Goal: Check status: Check status

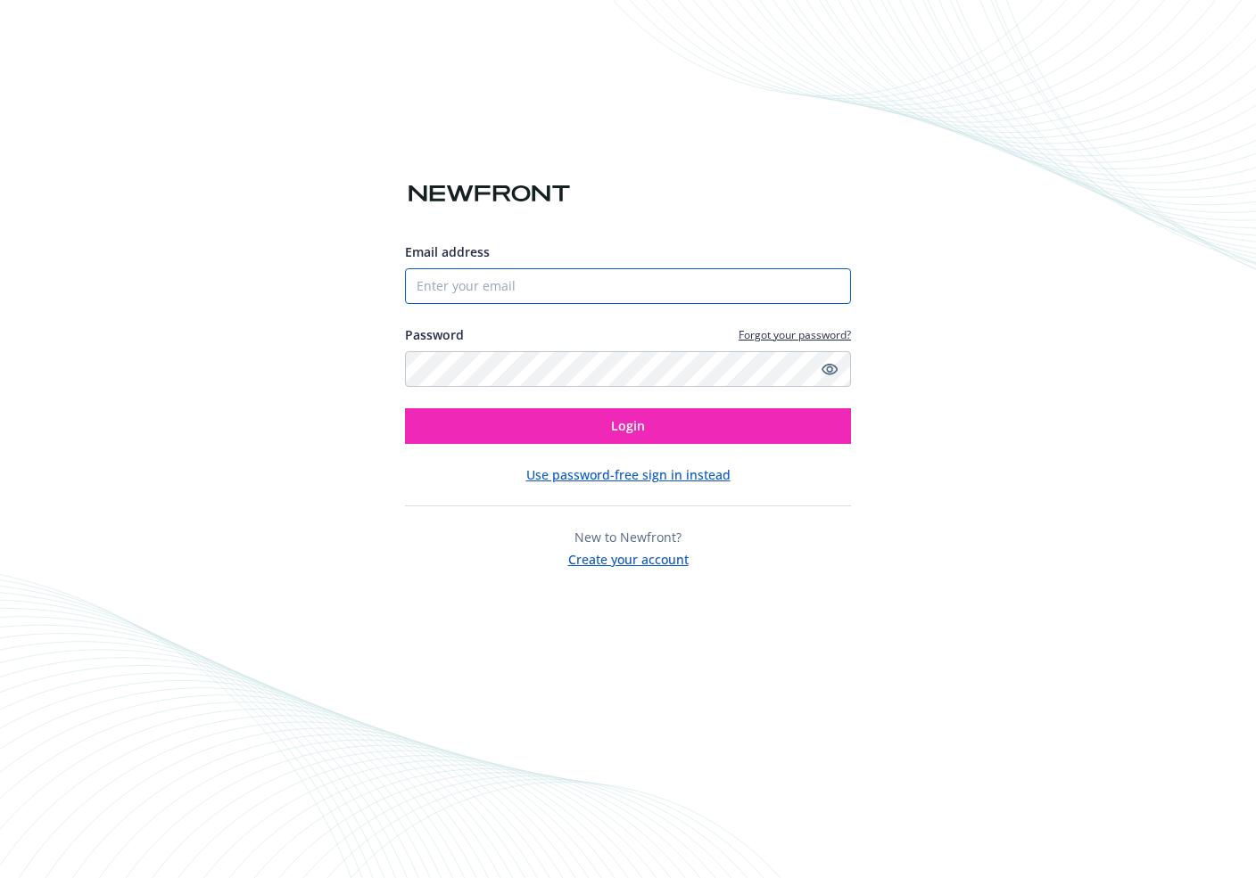
click at [463, 274] on input "Email address" at bounding box center [628, 286] width 446 height 36
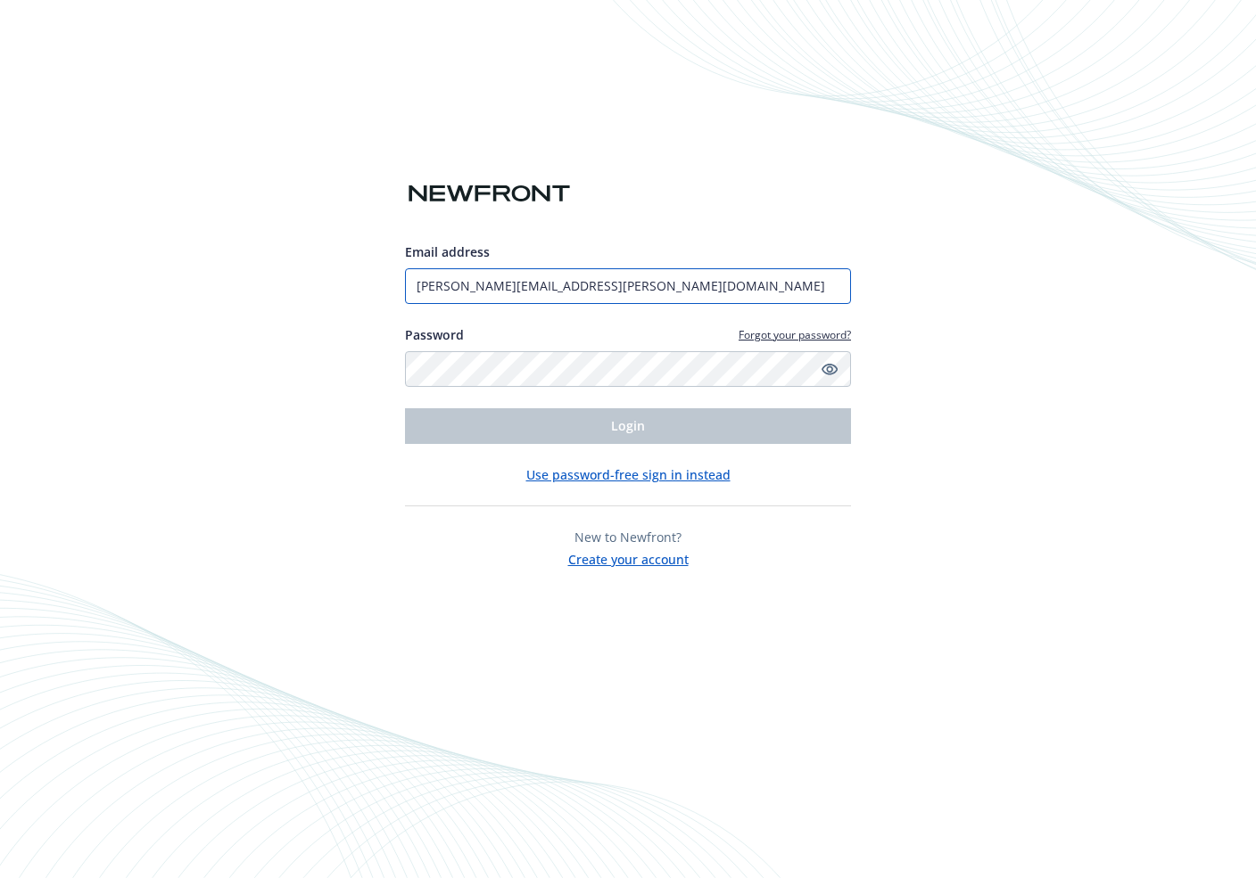
type input "[PERSON_NAME][EMAIL_ADDRESS][PERSON_NAME][DOMAIN_NAME]"
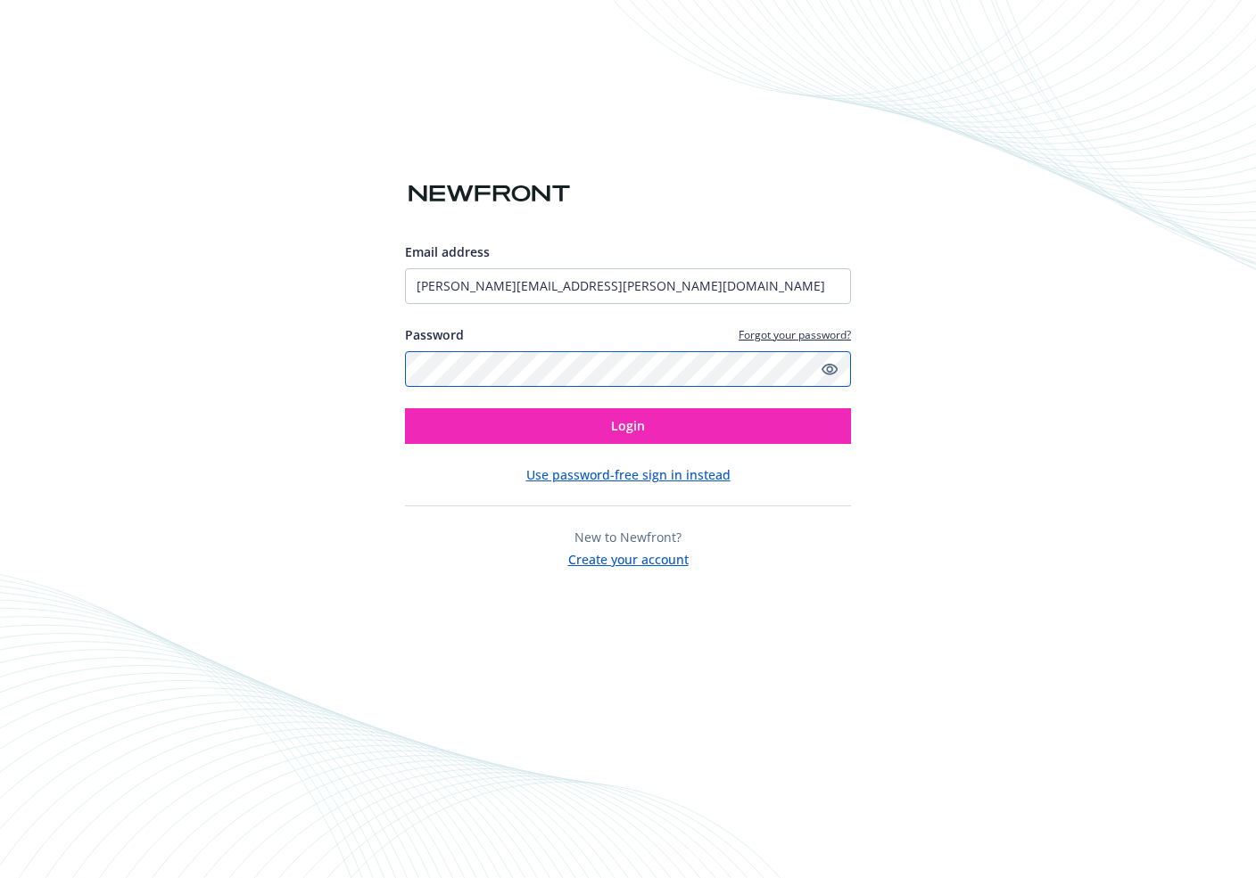
click at [405, 408] on button "Login" at bounding box center [628, 426] width 446 height 36
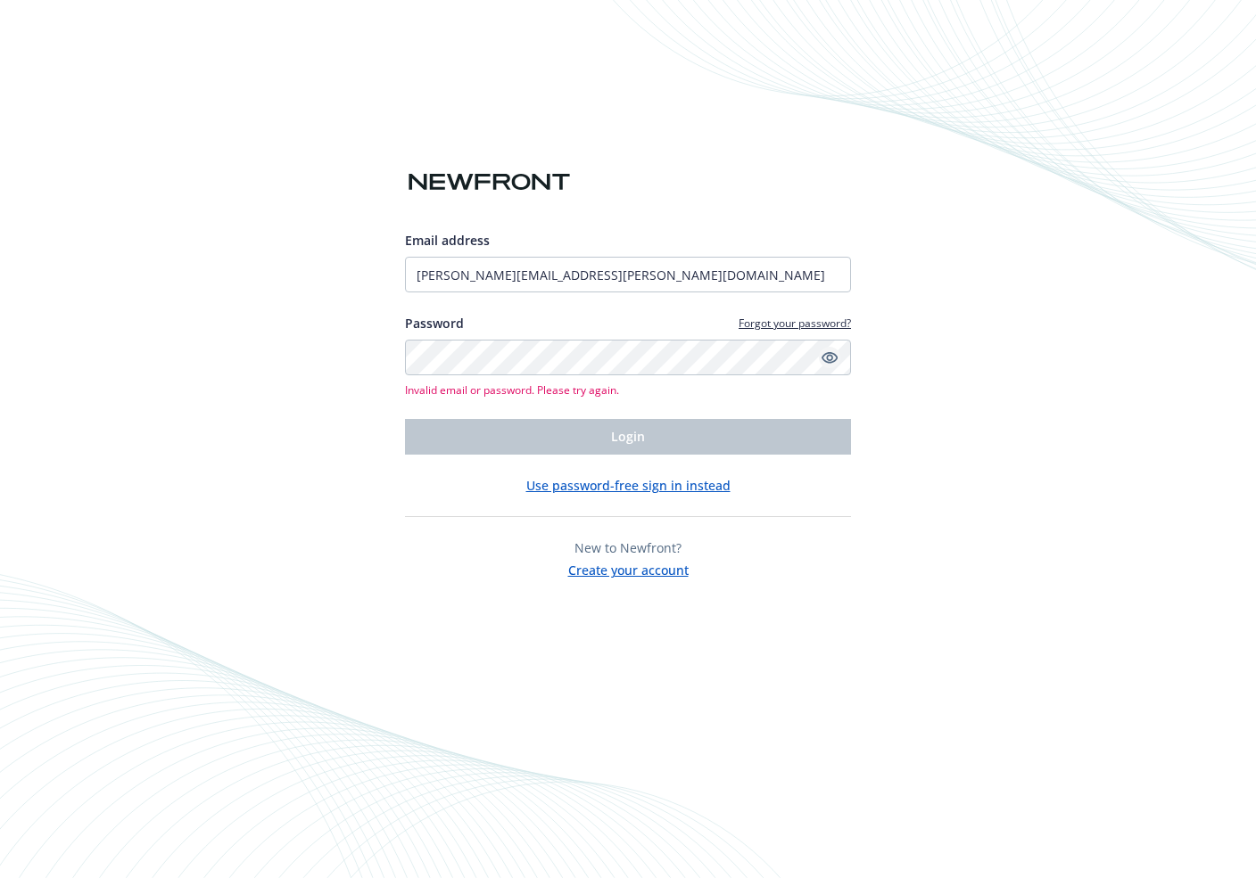
click at [835, 359] on icon "Show password" at bounding box center [829, 358] width 16 height 12
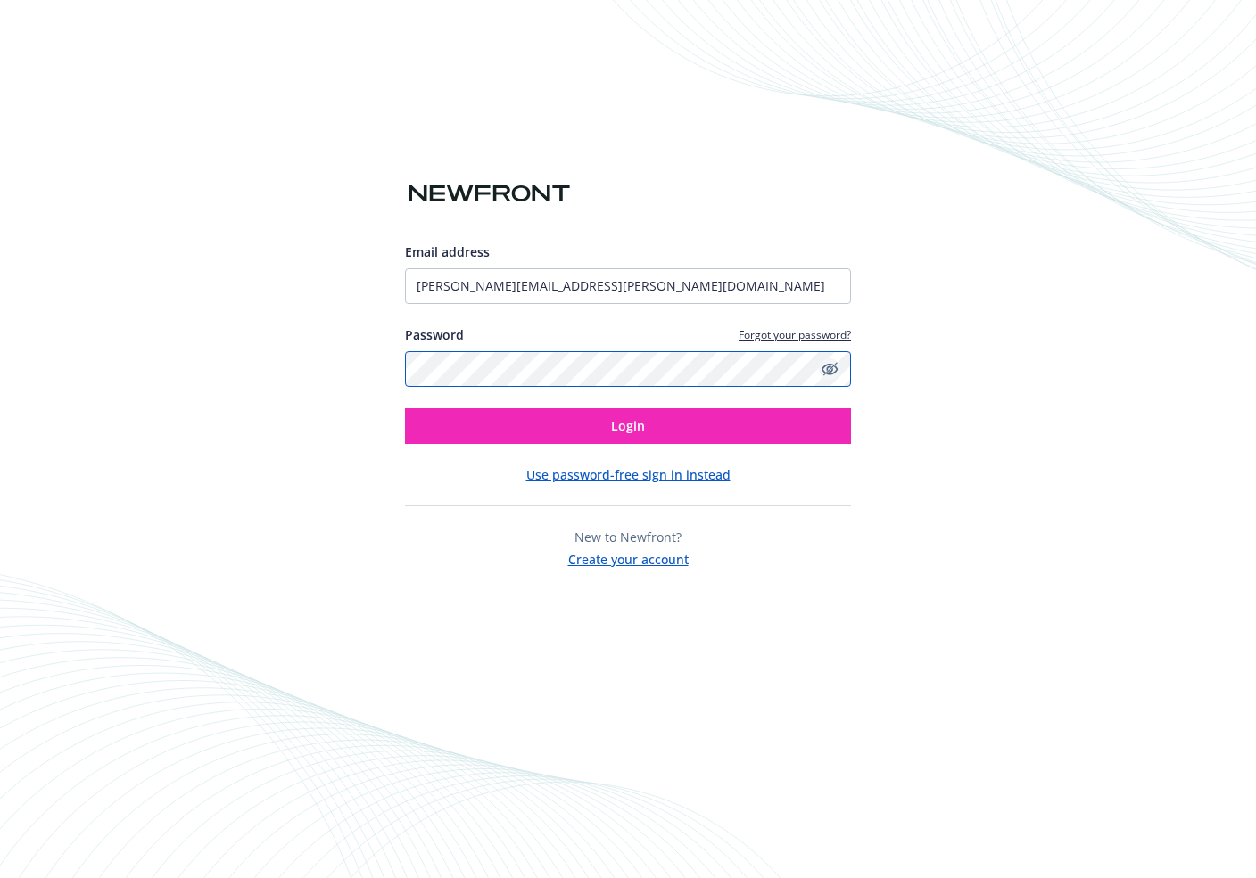
click at [405, 408] on button "Login" at bounding box center [628, 426] width 446 height 36
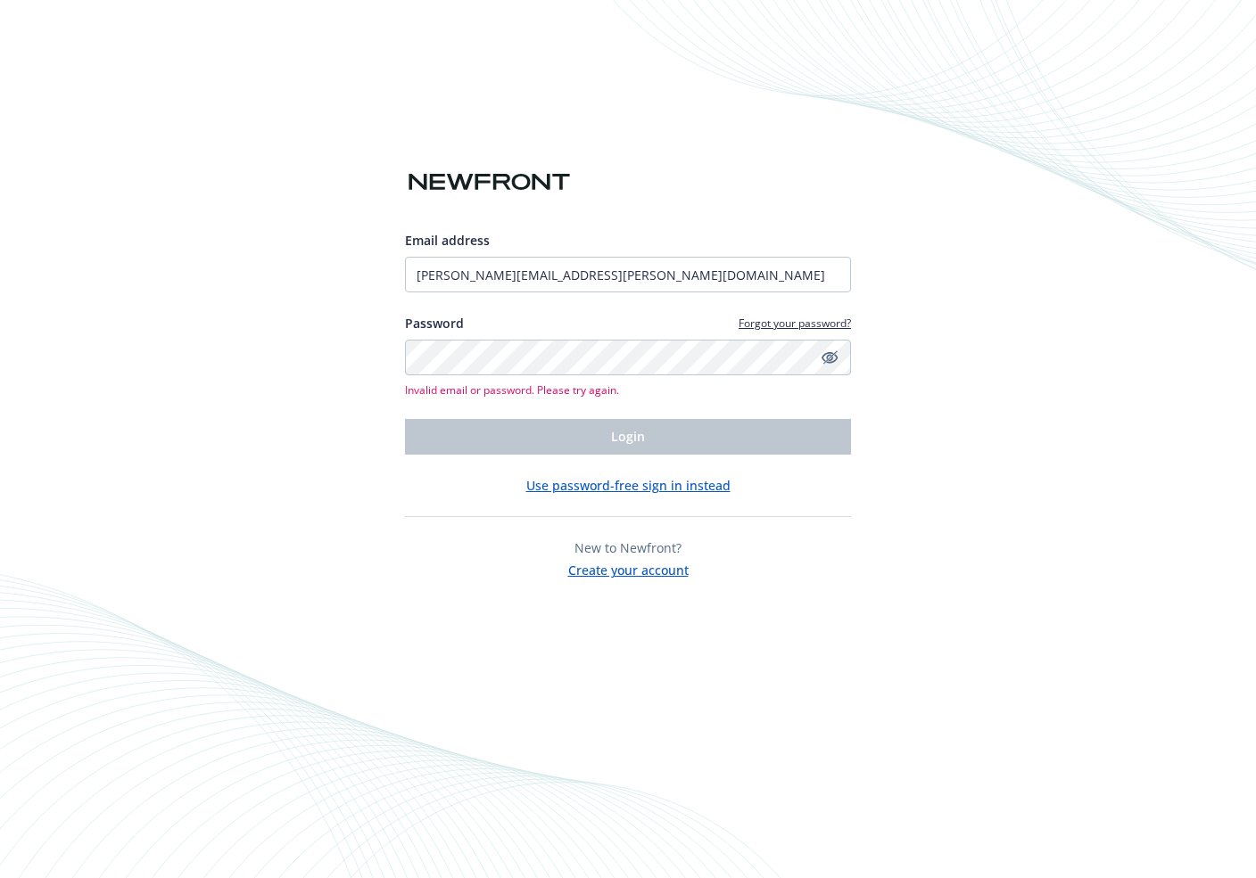
click at [664, 488] on button "Use password-free sign in instead" at bounding box center [628, 485] width 204 height 19
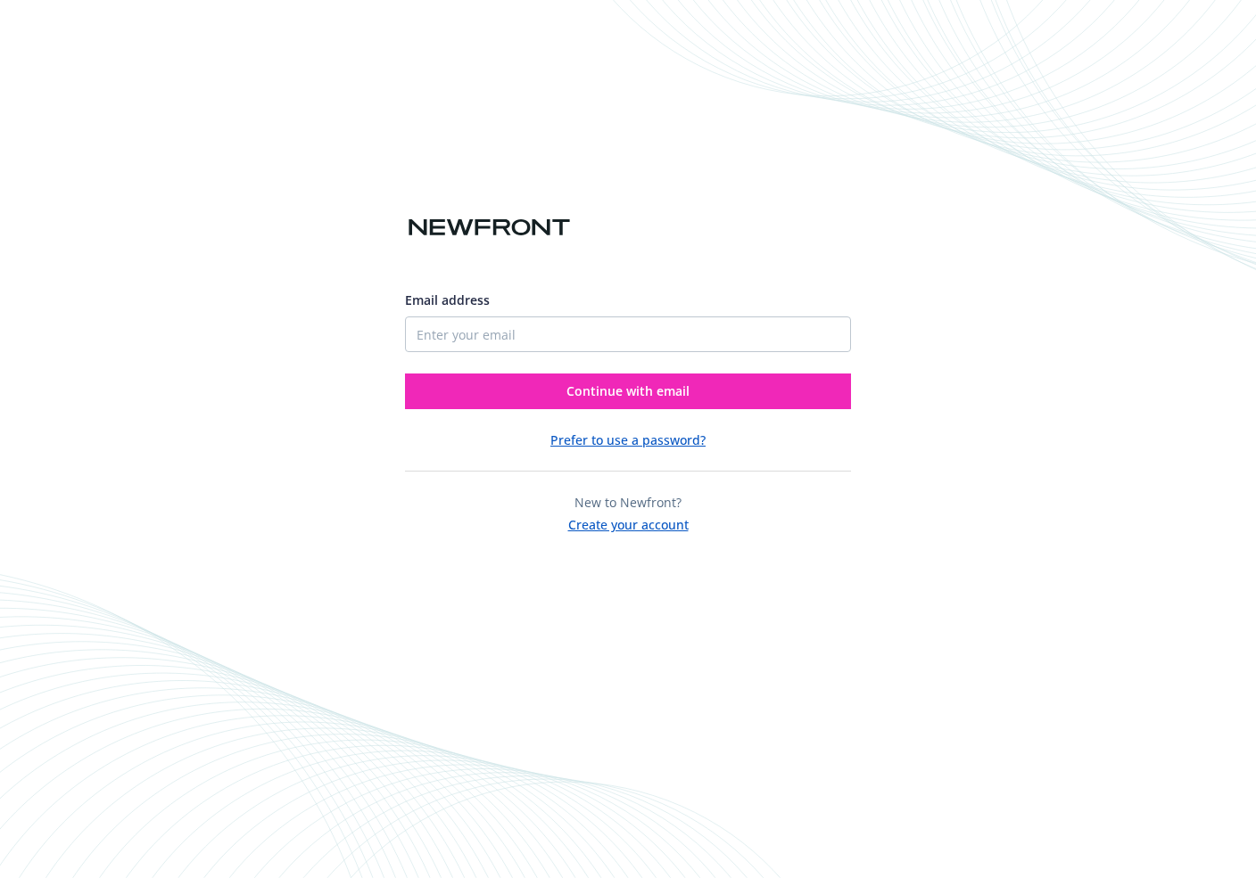
click at [678, 298] on div "Email address" at bounding box center [628, 300] width 446 height 19
click at [678, 356] on div "Email address Continue with email" at bounding box center [628, 342] width 446 height 133
click at [678, 324] on input "Email address" at bounding box center [628, 335] width 446 height 36
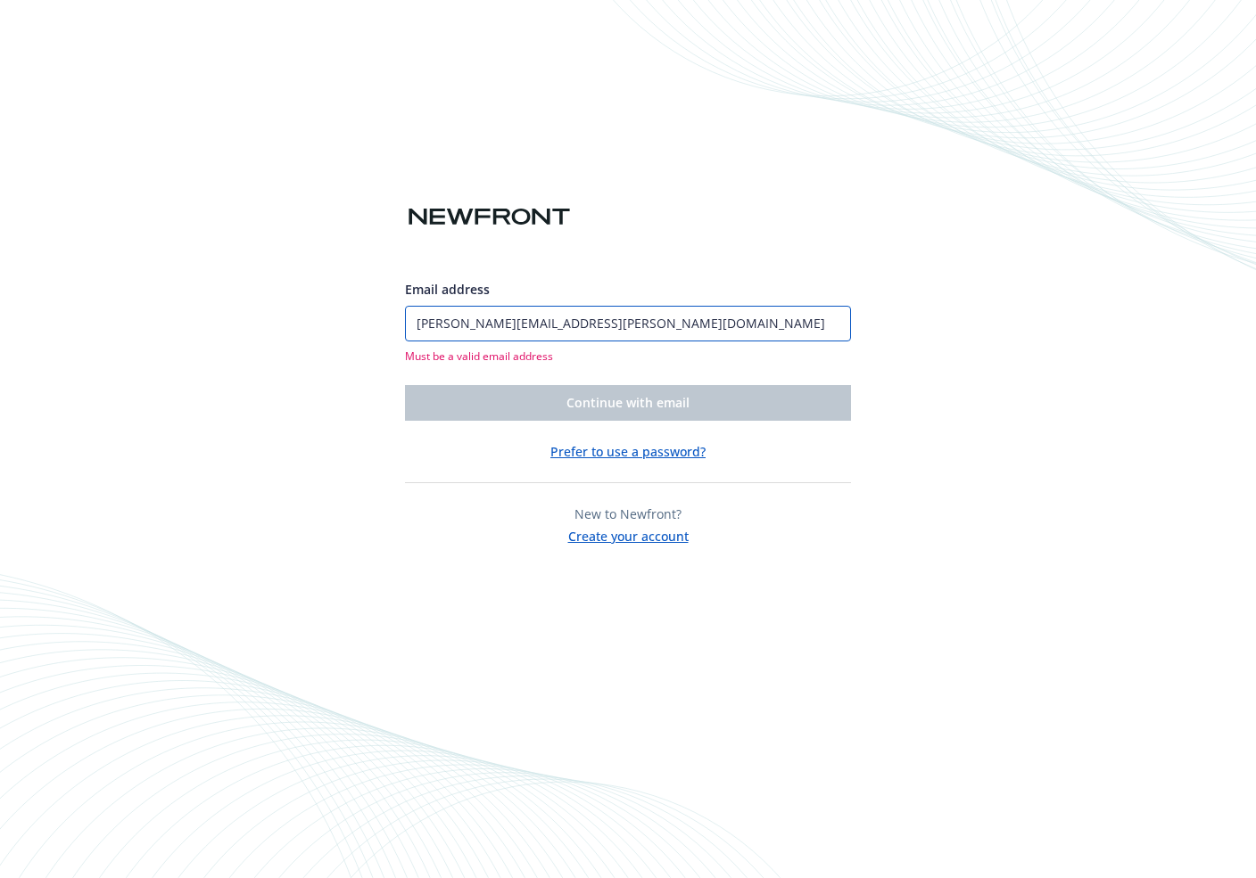
type input "david@Opal.dev"
click at [405, 385] on button "Continue with email" at bounding box center [628, 403] width 446 height 36
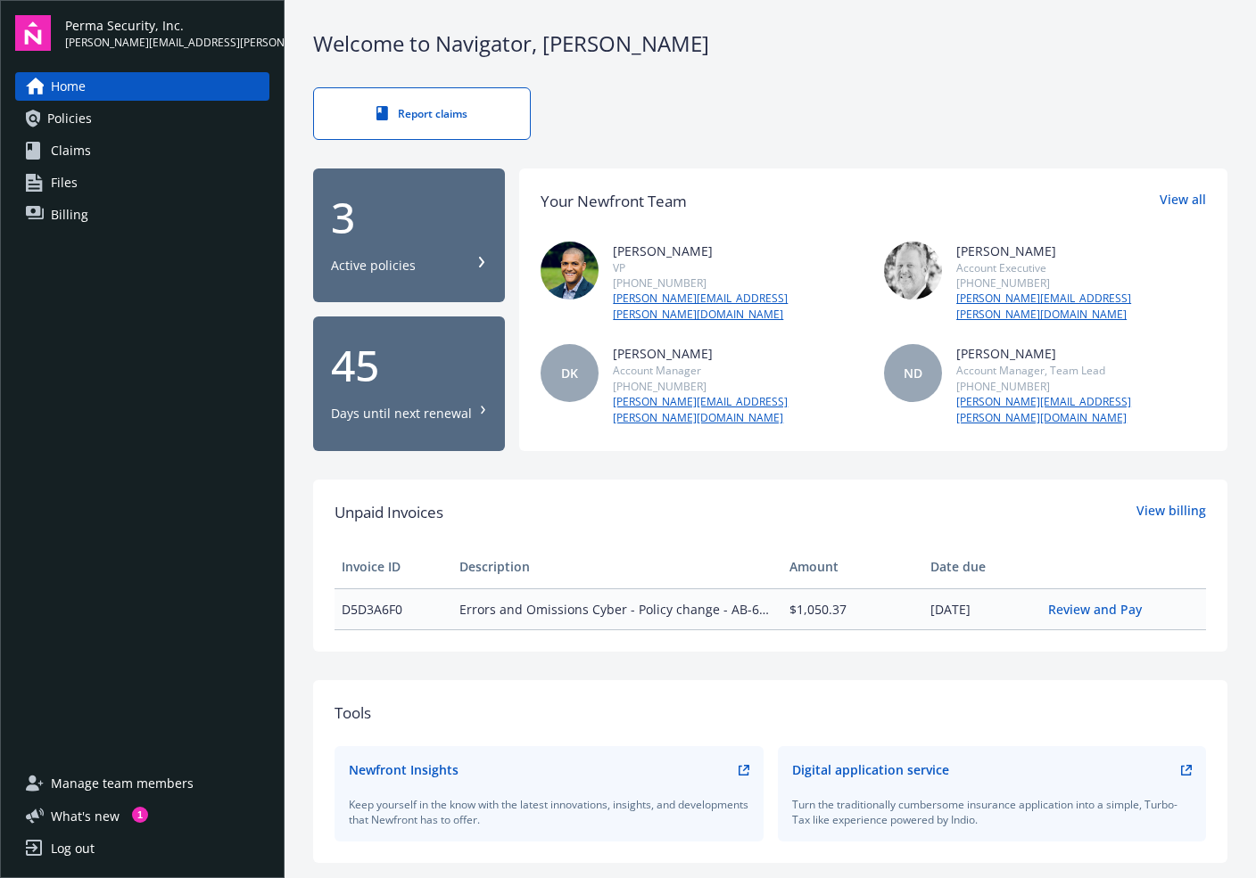
click at [154, 121] on link "Policies" at bounding box center [142, 118] width 254 height 29
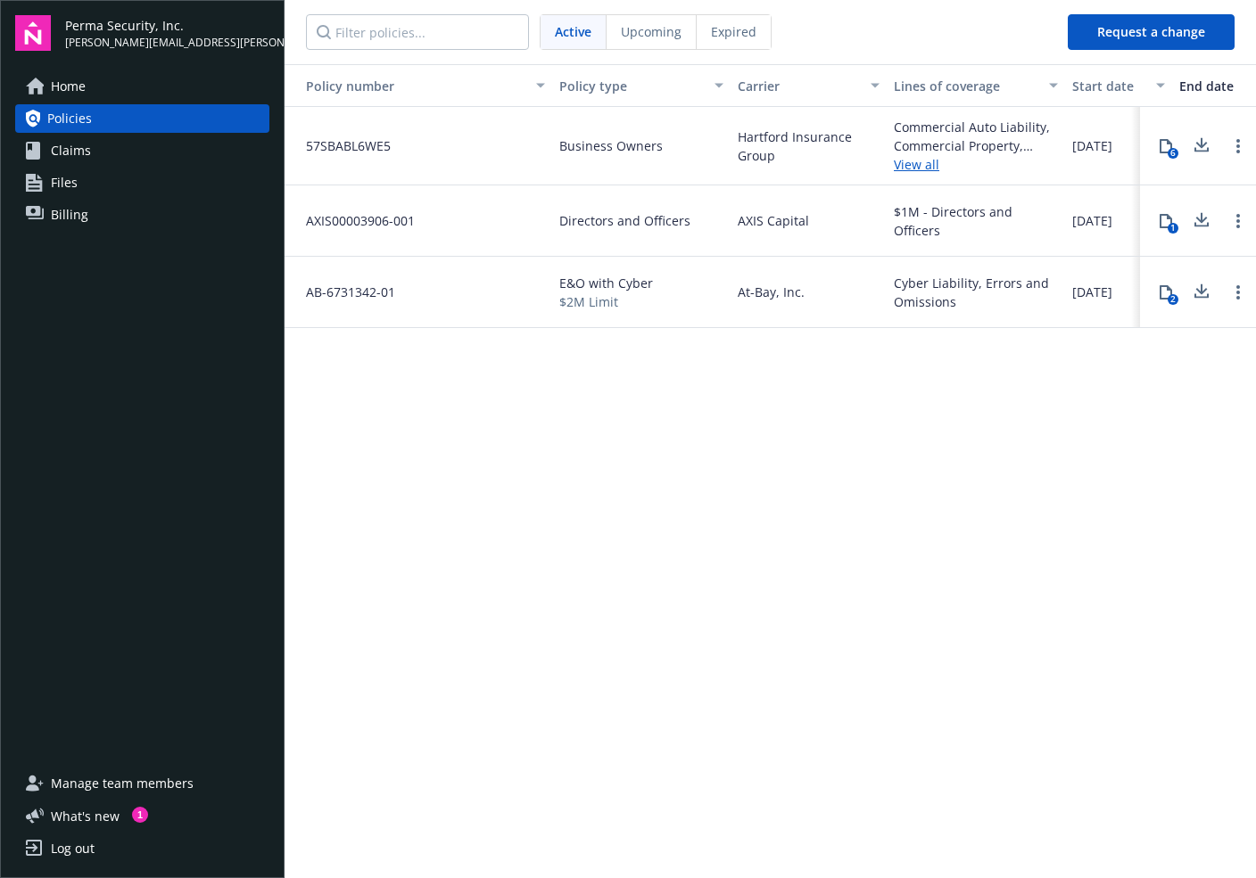
click at [154, 152] on link "Claims" at bounding box center [142, 150] width 254 height 29
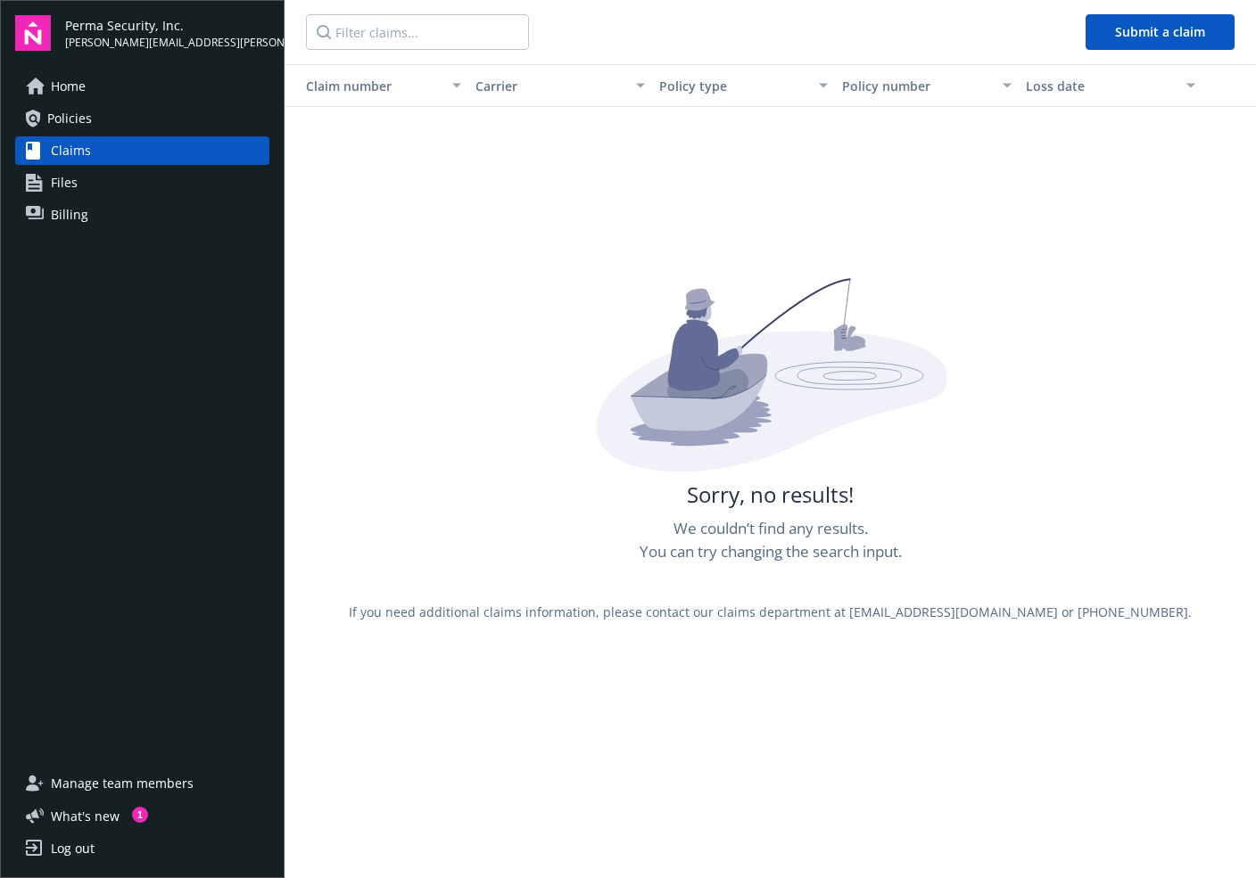
click at [161, 174] on link "Files" at bounding box center [142, 183] width 254 height 29
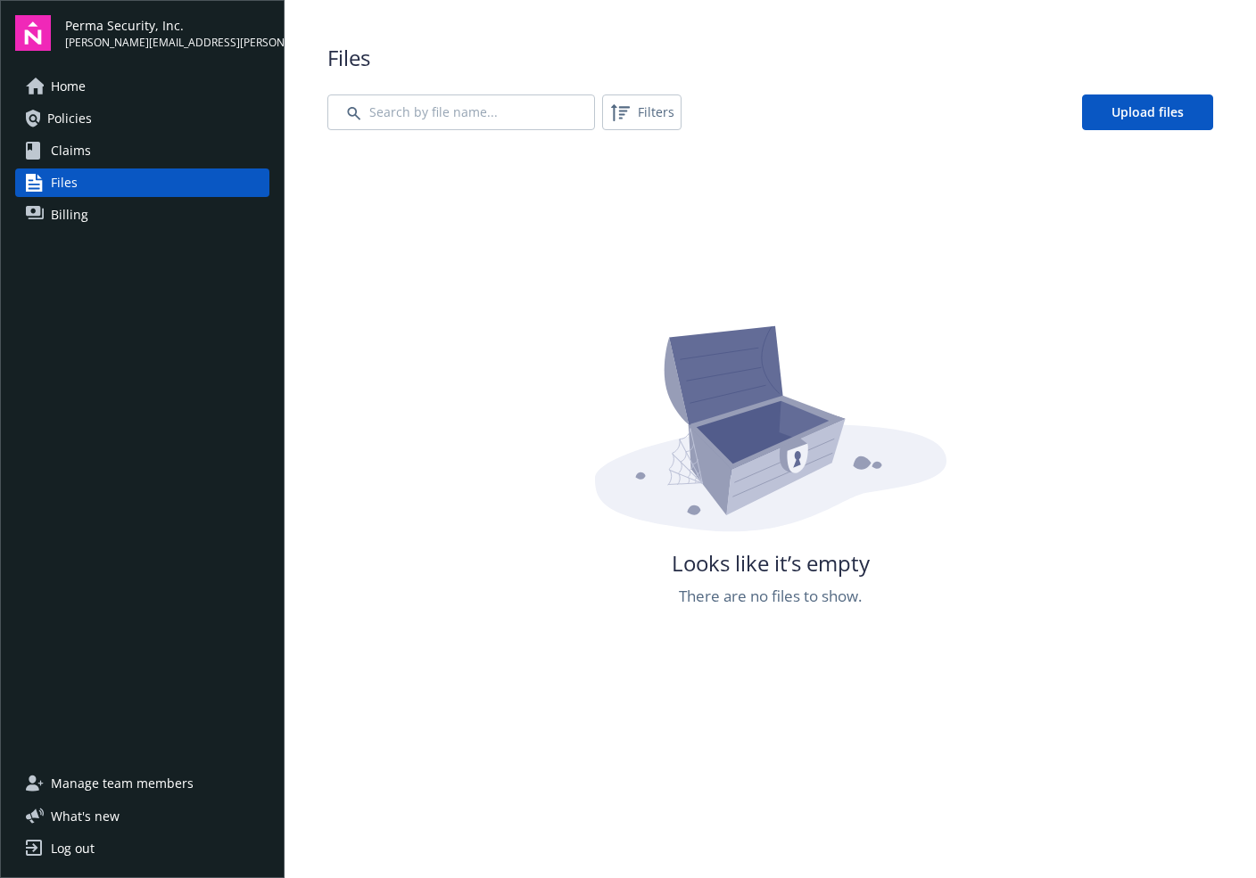
click at [166, 212] on link "Billing" at bounding box center [142, 215] width 254 height 29
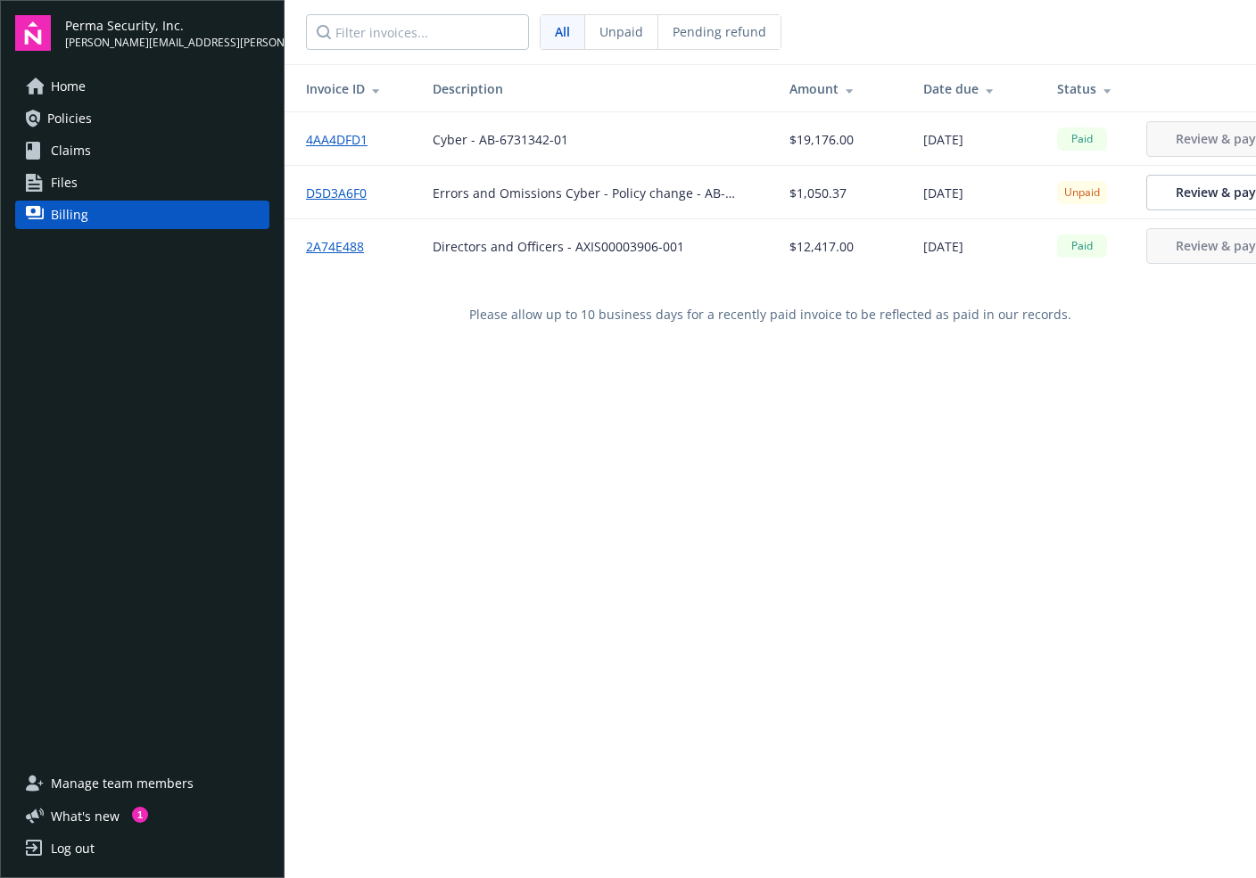
click at [151, 193] on link "Files" at bounding box center [142, 183] width 254 height 29
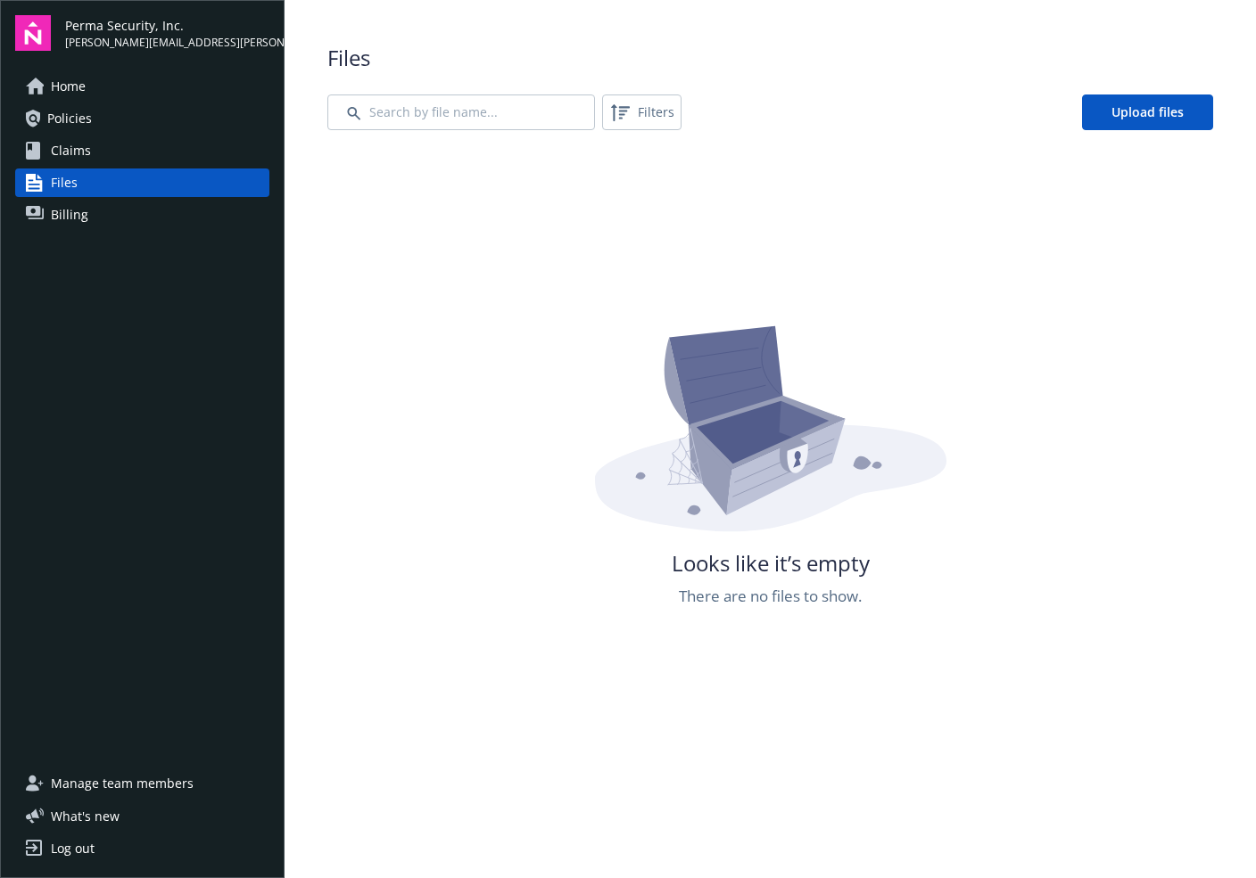
click at [133, 155] on link "Claims" at bounding box center [142, 150] width 254 height 29
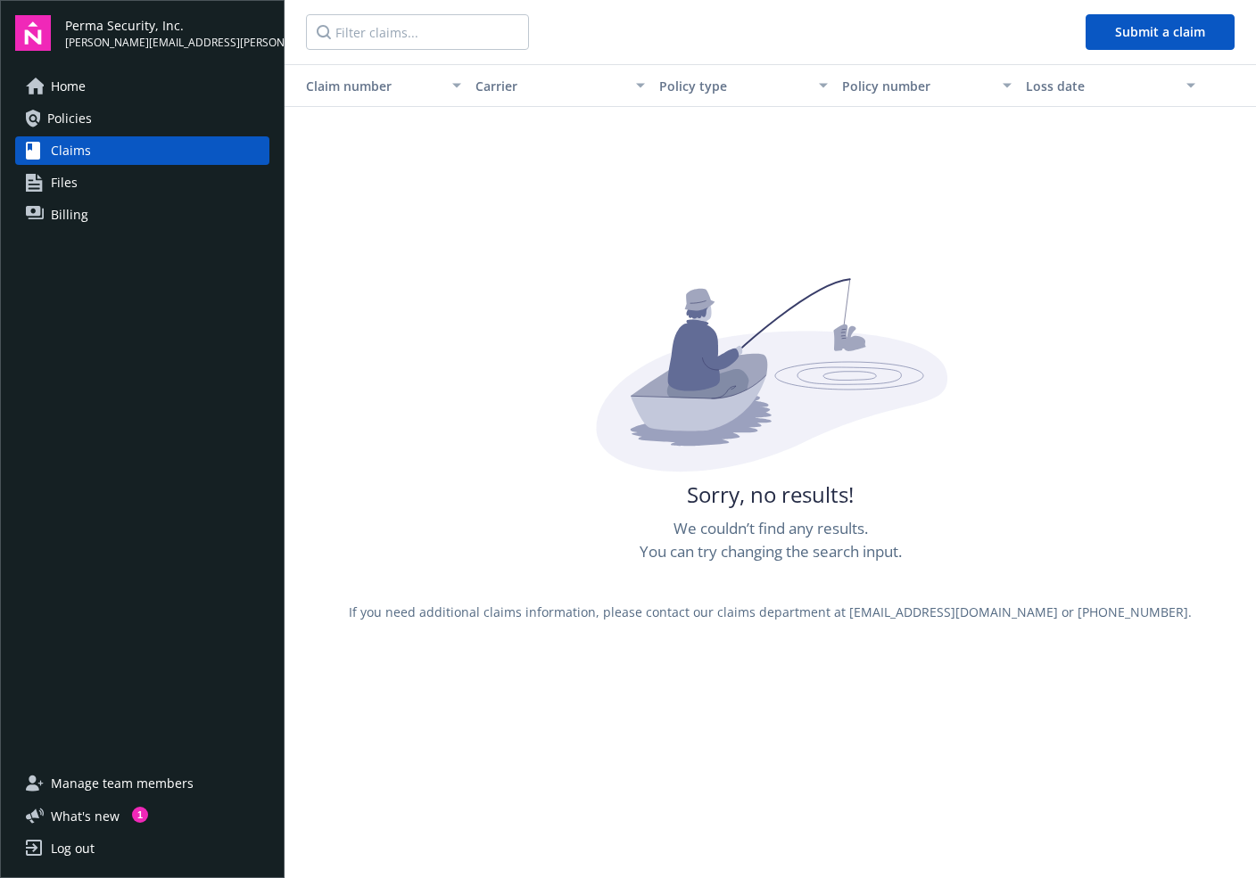
click at [121, 123] on link "Policies" at bounding box center [142, 118] width 254 height 29
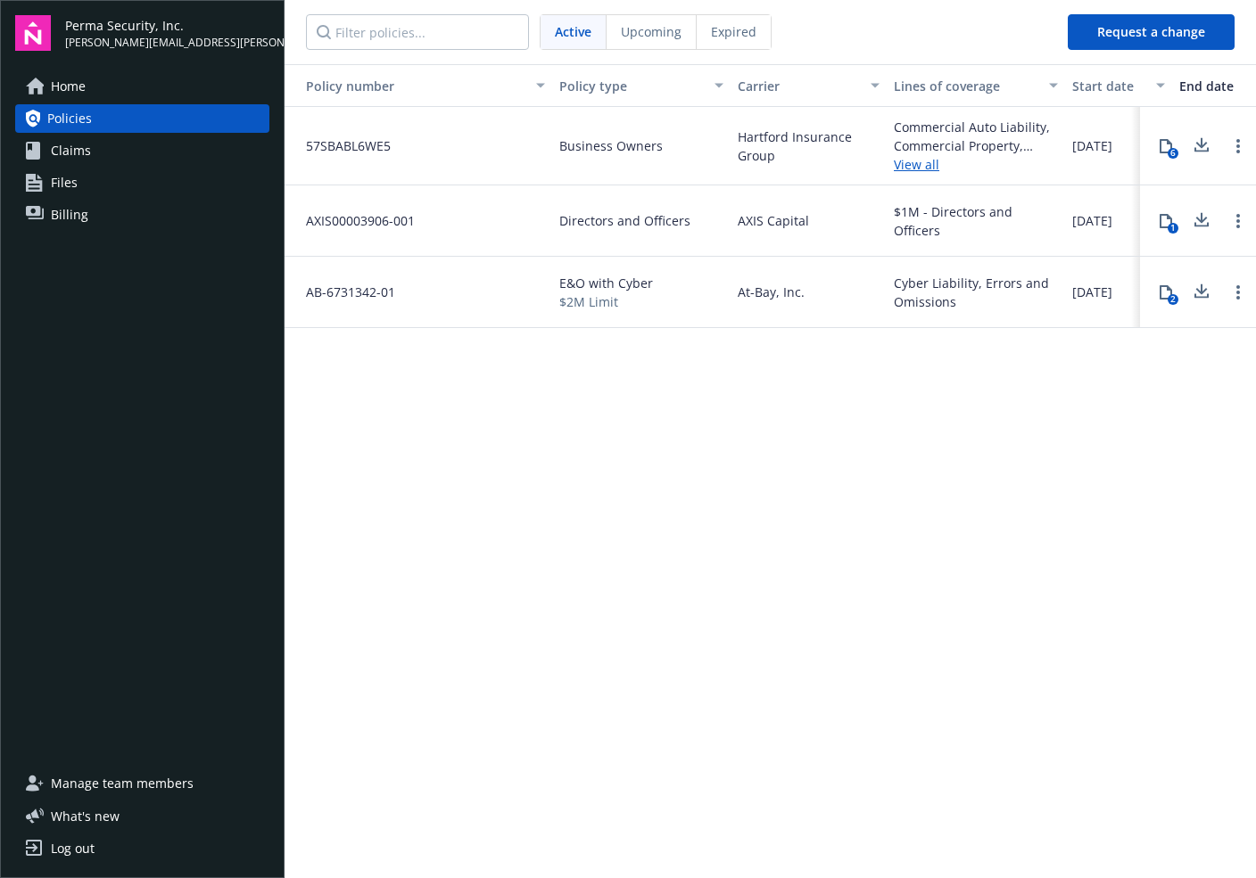
click at [117, 91] on link "Home" at bounding box center [142, 86] width 254 height 29
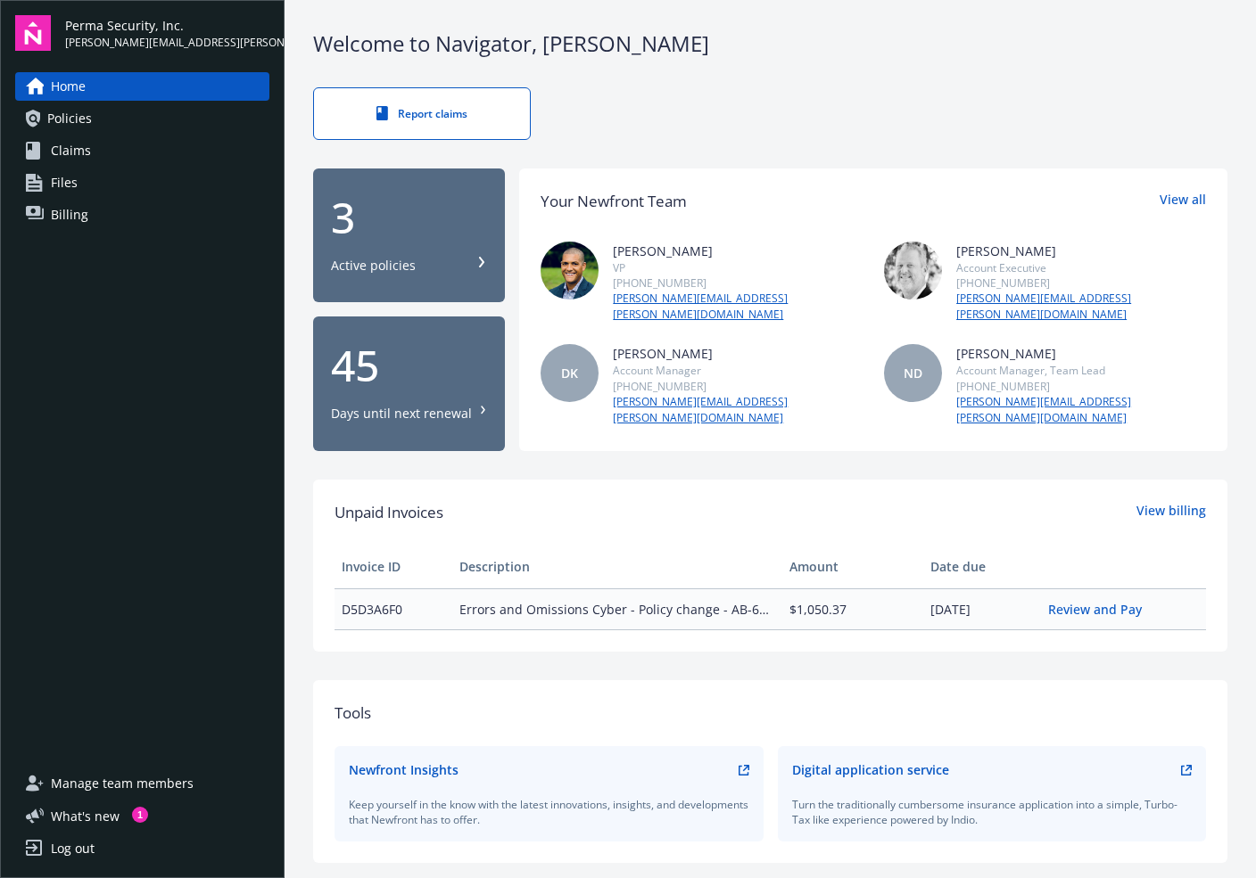
click at [175, 119] on link "Policies" at bounding box center [142, 118] width 254 height 29
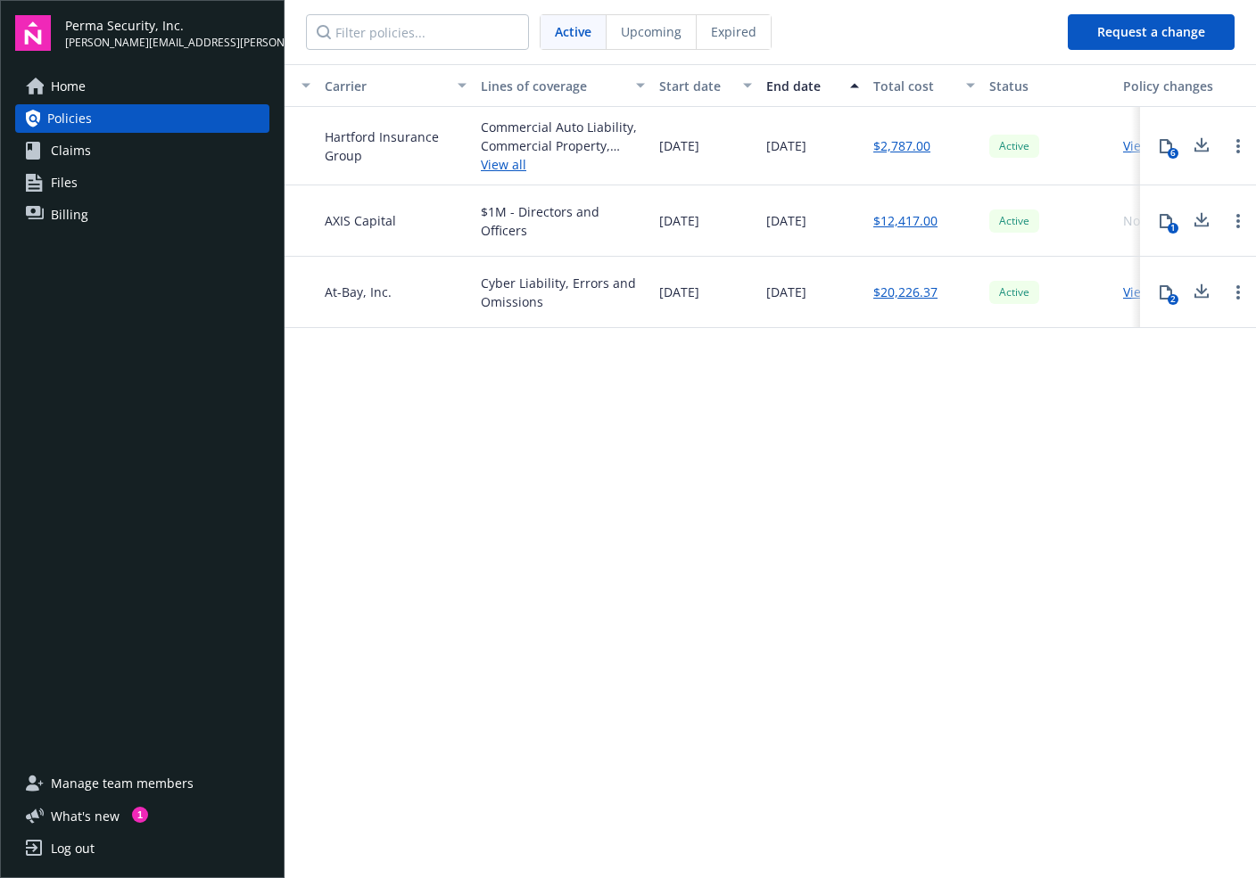
scroll to position [0, 88]
